Goal: Task Accomplishment & Management: Use online tool/utility

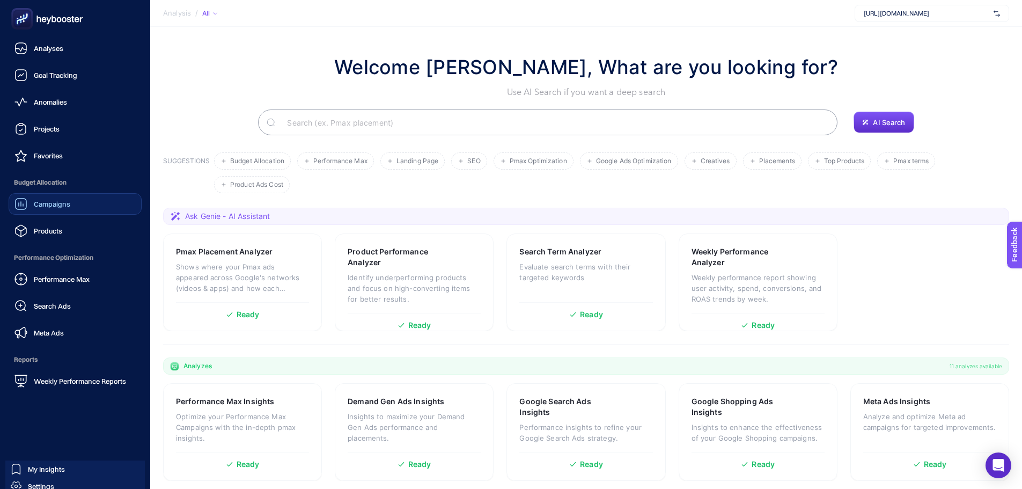
click at [31, 211] on link "Campaigns" at bounding box center [75, 203] width 133 height 21
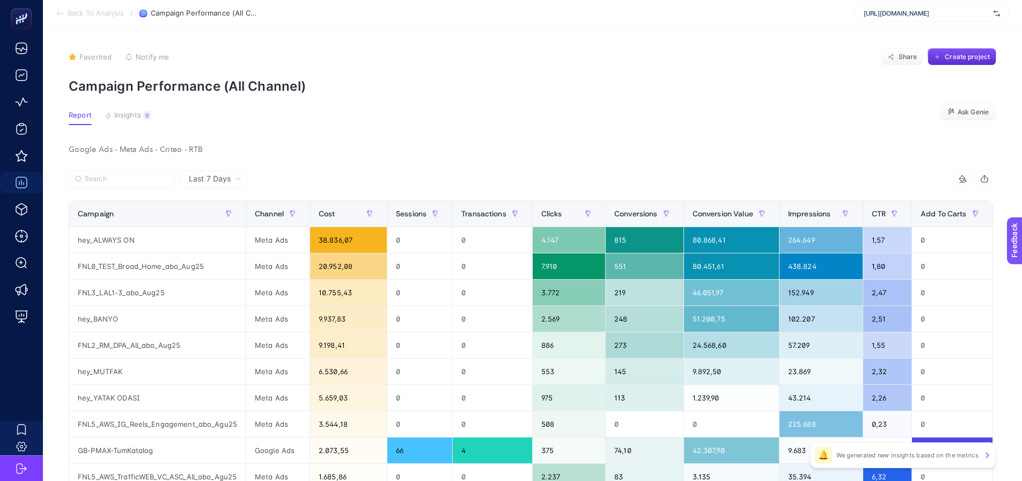
click at [956, 21] on div "https://greenblack.com.tr" at bounding box center [932, 13] width 155 height 17
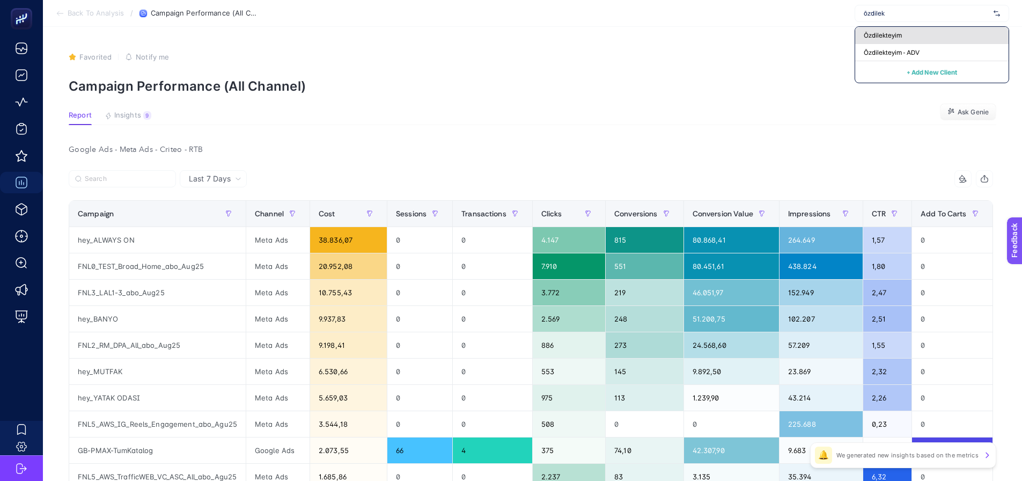
type input "özdilek"
click at [920, 44] on div "Özdilekteyim" at bounding box center [931, 52] width 153 height 17
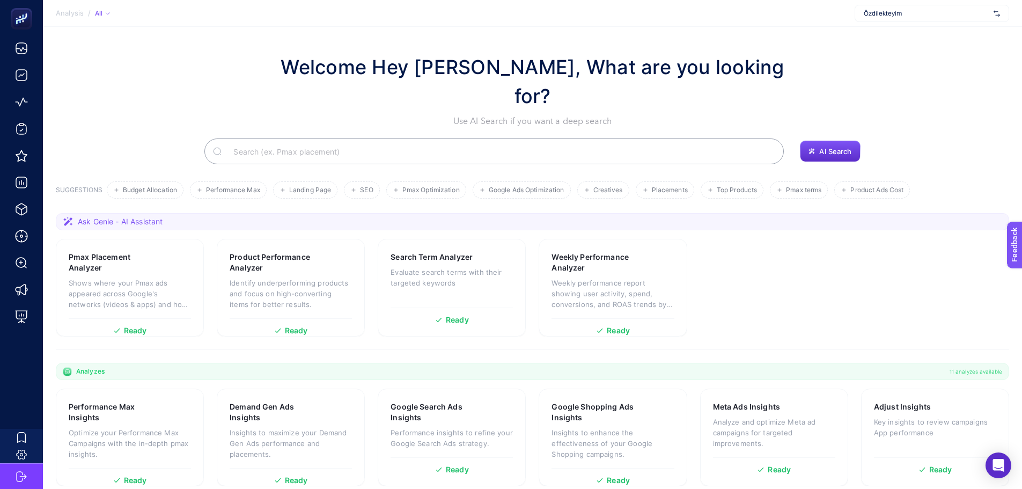
drag, startPoint x: 0, startPoint y: 0, endPoint x: 234, endPoint y: 39, distance: 237.2
click at [234, 39] on section "Welcome Hey Booster, What are you looking for? Use AI Search if you want a deep…" at bounding box center [532, 318] width 979 height 583
click at [374, 316] on section "Ask Genie - AI Assistant Pmax Placement Analyzer Shows where your Pmax ads appe…" at bounding box center [533, 281] width 954 height 137
click at [370, 317] on section "Ask Genie - AI Assistant Pmax Placement Analyzer Shows where your Pmax ads appe…" at bounding box center [533, 281] width 954 height 137
click at [370, 326] on section "Welcome Hey Booster, What are you looking for? Use AI Search if you want a deep…" at bounding box center [532, 318] width 979 height 583
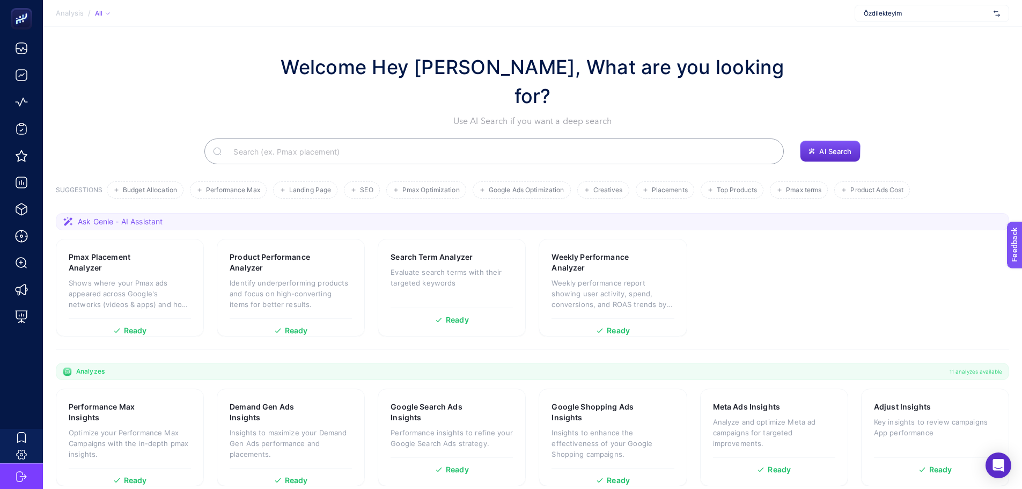
click at [369, 363] on section "Analyzes 11 analyzes available" at bounding box center [533, 371] width 954 height 17
click at [372, 389] on section "Performance Max Insights Optimize your Performance Max Campaigns with the in-de…" at bounding box center [533, 493] width 954 height 208
click at [371, 389] on section "Performance Max Insights Optimize your Performance Max Campaigns with the in-de…" at bounding box center [533, 493] width 954 height 208
click at [369, 417] on section "Performance Max Insights Optimize your Performance Max Campaigns with the in-de…" at bounding box center [533, 493] width 954 height 208
click at [371, 416] on section "Performance Max Insights Optimize your Performance Max Campaigns with the in-de…" at bounding box center [533, 493] width 954 height 208
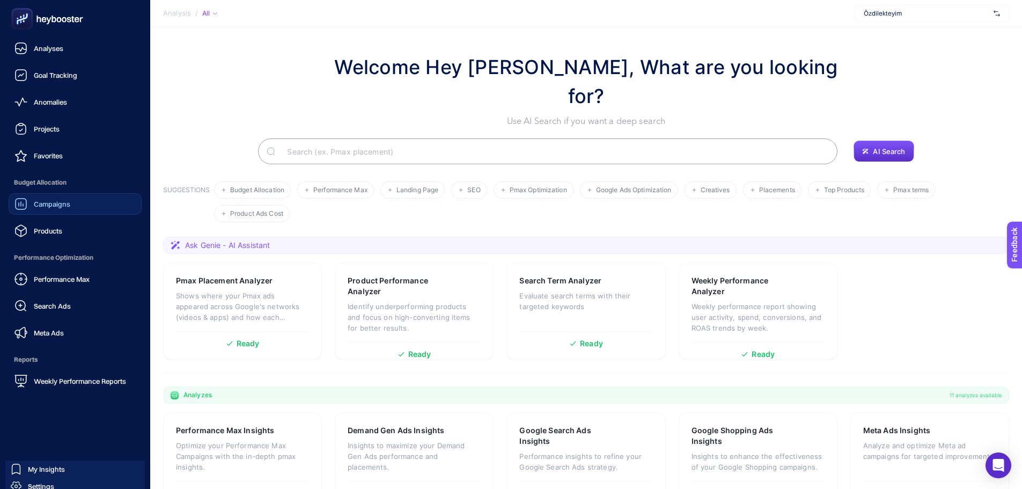
click at [38, 208] on div "Campaigns" at bounding box center [42, 203] width 56 height 13
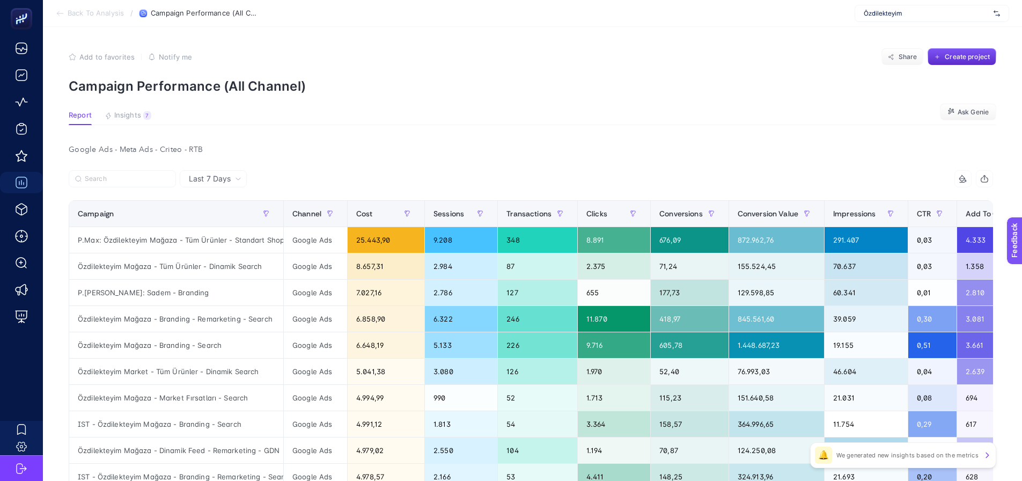
click at [285, 172] on div at bounding box center [300, 182] width 463 height 24
click at [158, 292] on div "P.Max: Sadem - Branding" at bounding box center [176, 293] width 214 height 26
click at [158, 291] on div "P.Max: Sadem - Branding" at bounding box center [176, 293] width 214 height 26
click at [159, 291] on div "P.Max: Sadem - Branding" at bounding box center [176, 293] width 214 height 26
click at [181, 326] on div "Özdilekteyim Mağaza - Branding - Remarketing - Search" at bounding box center [176, 319] width 214 height 26
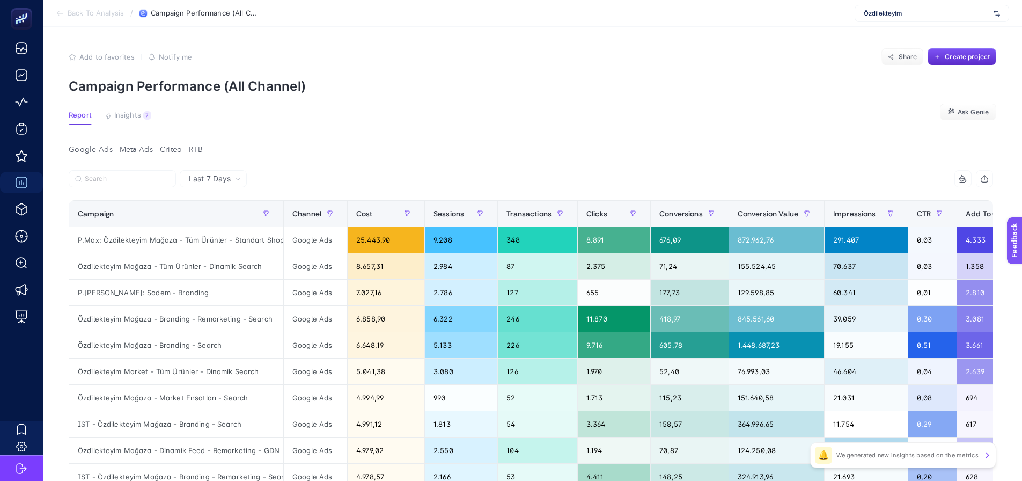
click at [891, 13] on span "Özdilekteyim" at bounding box center [927, 13] width 126 height 9
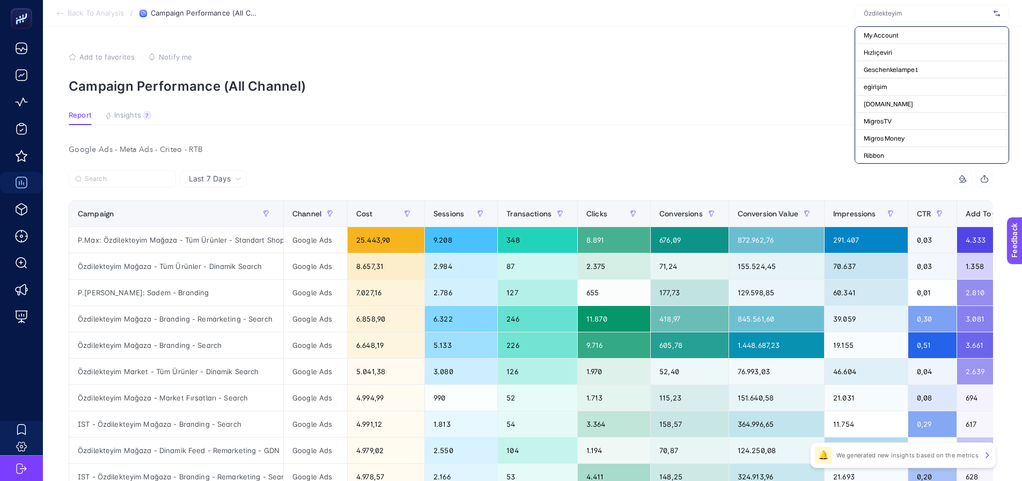
click at [704, 76] on section "Add to favorites false Notify me Share Create project Campaign Performance (All…" at bounding box center [533, 71] width 928 height 46
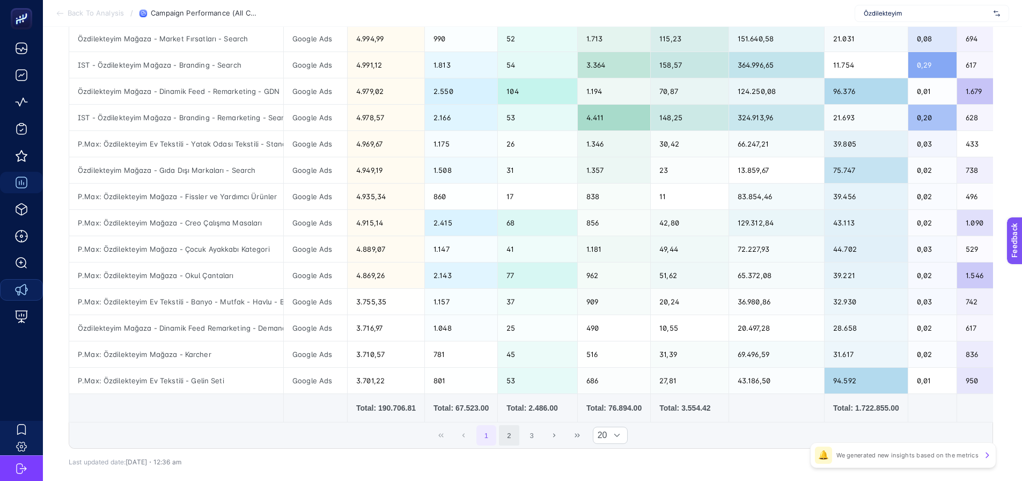
scroll to position [417, 0]
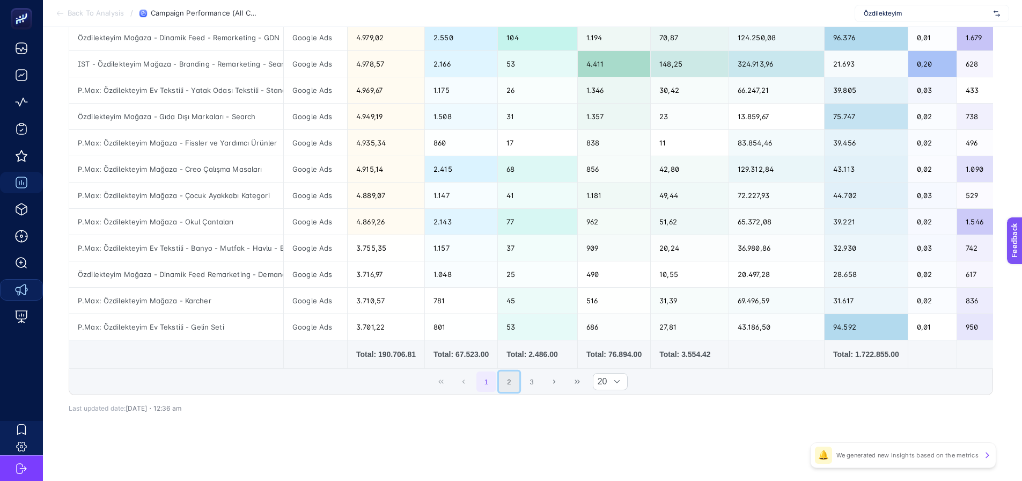
click at [514, 388] on button "2" at bounding box center [509, 381] width 20 height 20
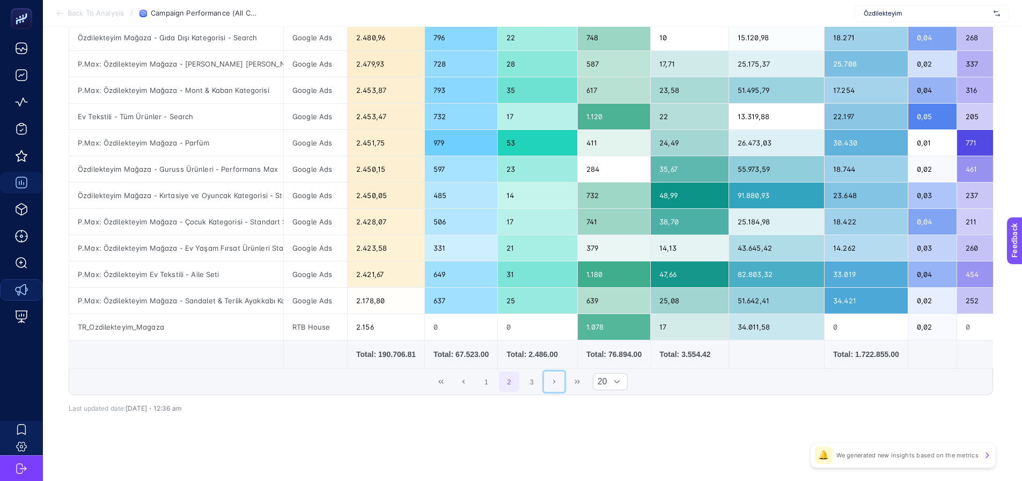
click at [551, 383] on button "Next Page" at bounding box center [554, 381] width 20 height 20
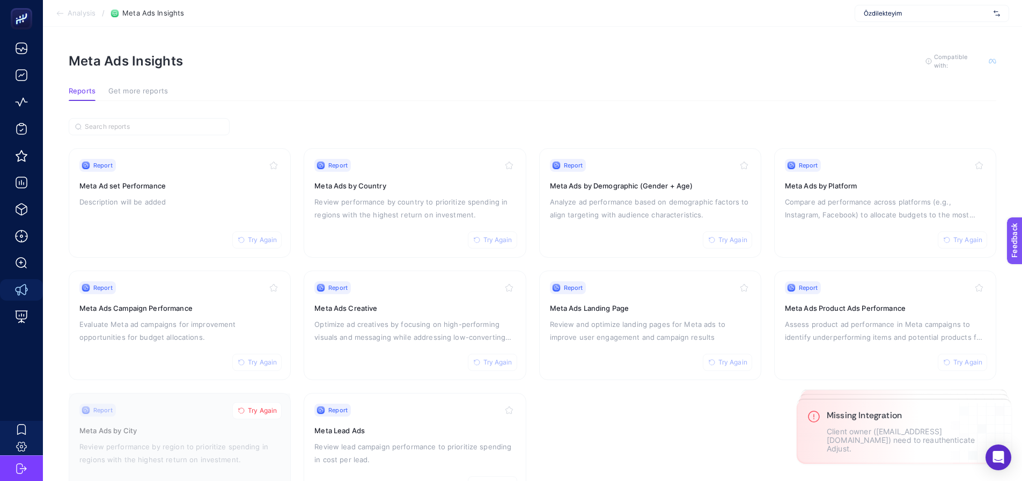
click at [694, 430] on section "Report Try Again Meta Ad set Performance Description will be added Report Try A…" at bounding box center [533, 325] width 928 height 354
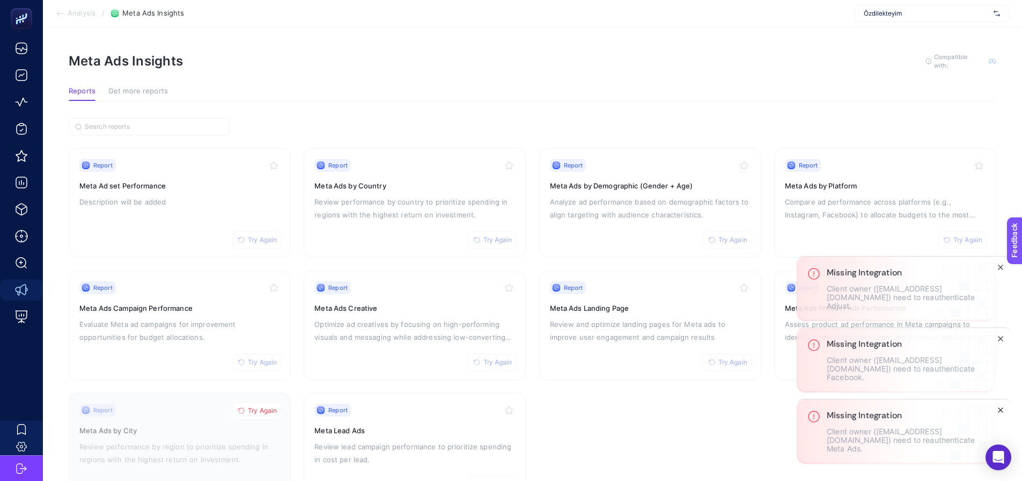
click at [1003, 414] on icon "Close" at bounding box center [1000, 410] width 9 height 9
click at [1002, 414] on icon "Close" at bounding box center [1000, 410] width 9 height 9
